Goal: Find specific page/section: Find specific page/section

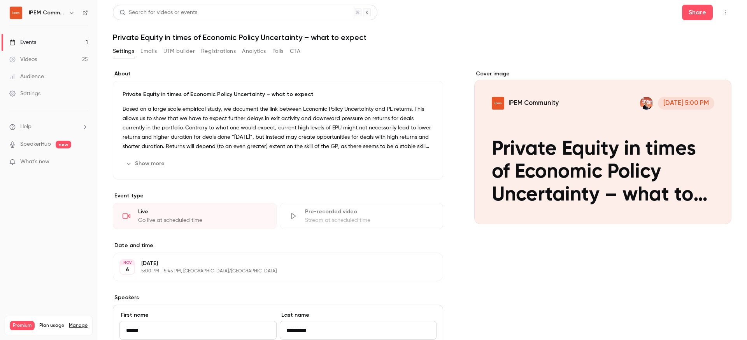
scroll to position [70, 0]
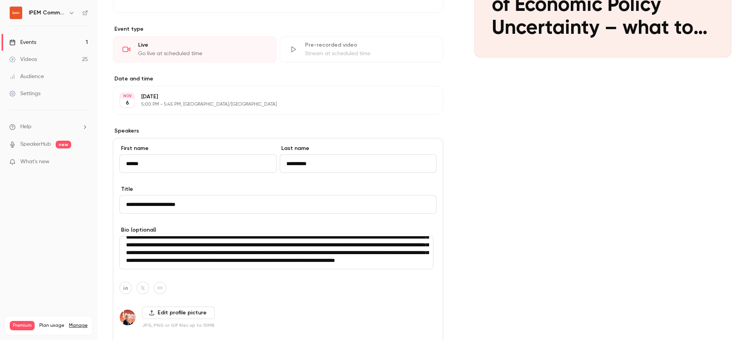
click at [548, 131] on div "Cover image IPEM Community [DATE] 5:00 PM Private Equity in times of Economic P…" at bounding box center [602, 238] width 257 height 670
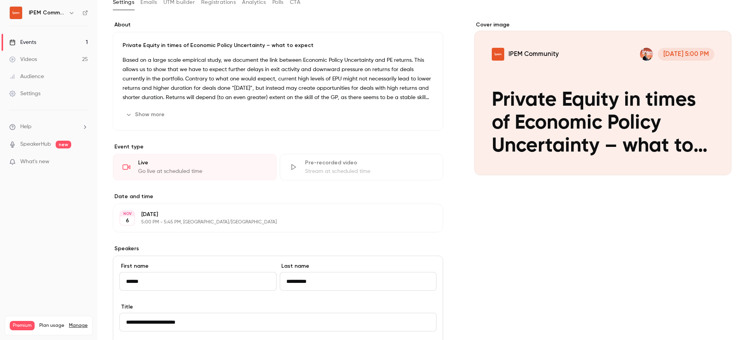
scroll to position [0, 0]
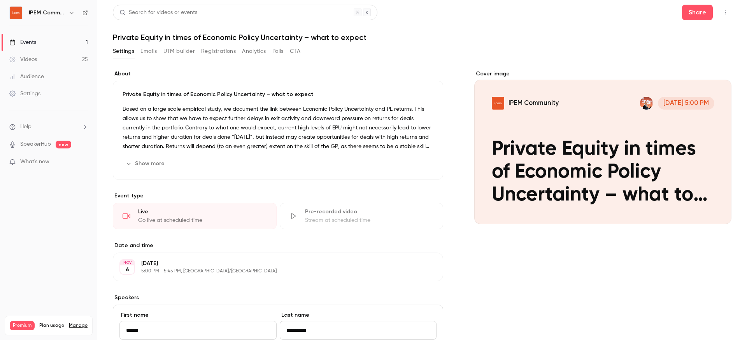
click at [39, 44] on link "Events 1" at bounding box center [48, 42] width 97 height 17
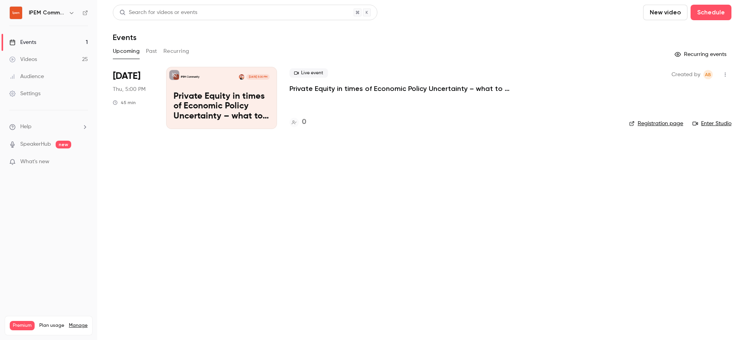
click at [332, 250] on main "Search for videos or events New video Schedule Events Upcoming Past Recurring R…" at bounding box center [422, 170] width 650 height 340
click at [267, 204] on main "Search for videos or events New video Schedule Events Upcoming Past Recurring R…" at bounding box center [422, 170] width 650 height 340
